Goal: Information Seeking & Learning: Learn about a topic

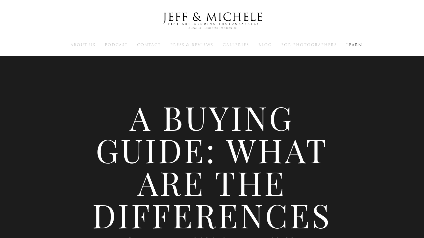
click at [354, 174] on div "A Buying Guide: What are the Differences Between Pentax 6x7 and Pentax 67 Versi…" at bounding box center [212, 213] width 424 height 427
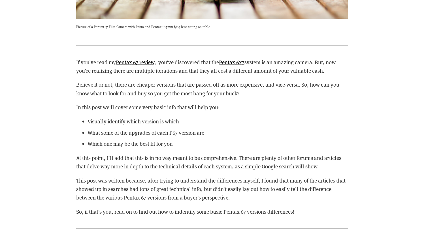
scroll to position [696, 0]
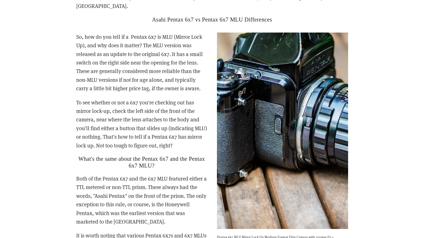
scroll to position [1061, 0]
click at [280, 113] on img at bounding box center [282, 130] width 131 height 197
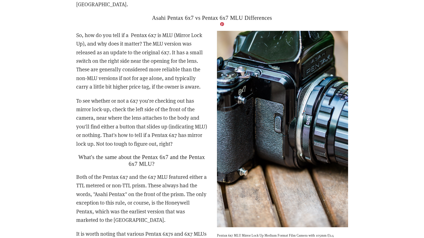
scroll to position [1063, 0]
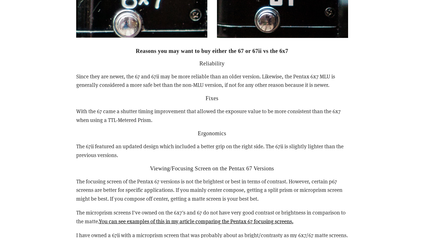
scroll to position [1546, 0]
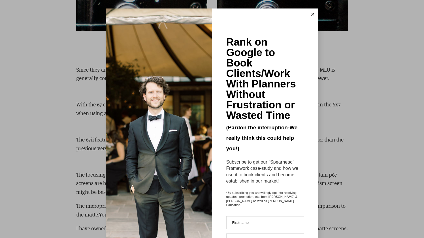
click at [312, 13] on icon at bounding box center [313, 14] width 3 height 3
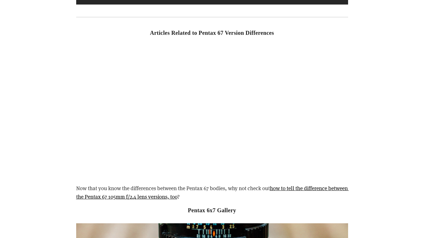
scroll to position [2738, 0]
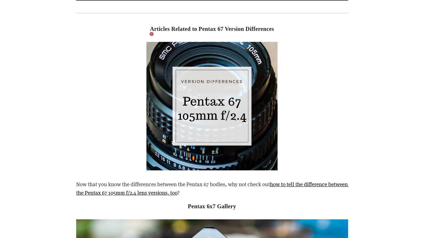
click at [236, 88] on img at bounding box center [212, 106] width 131 height 129
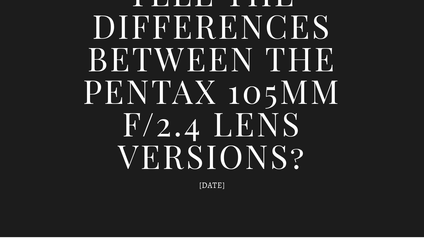
scroll to position [161, 0]
